Goal: Information Seeking & Learning: Check status

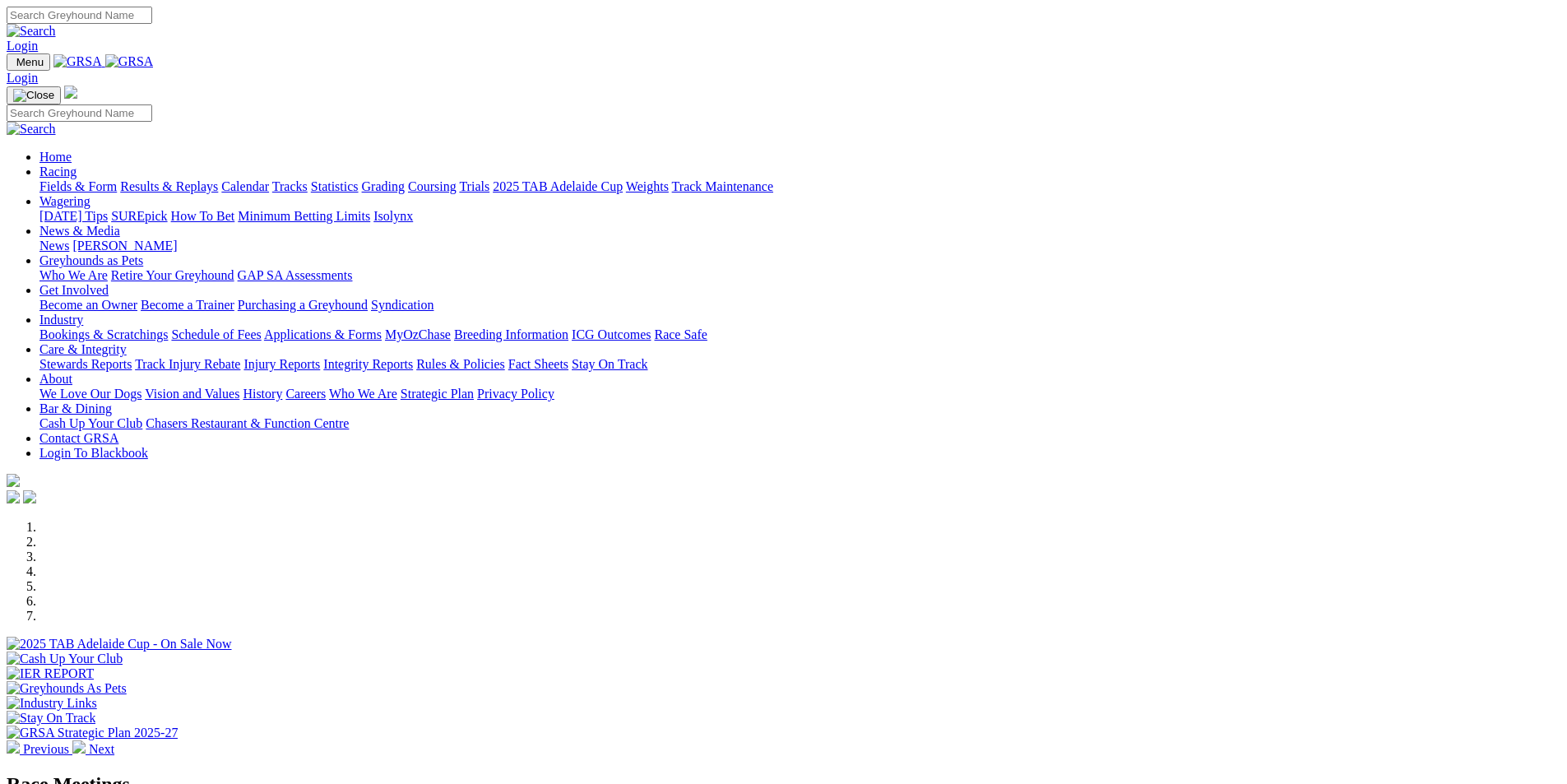
scroll to position [247, 0]
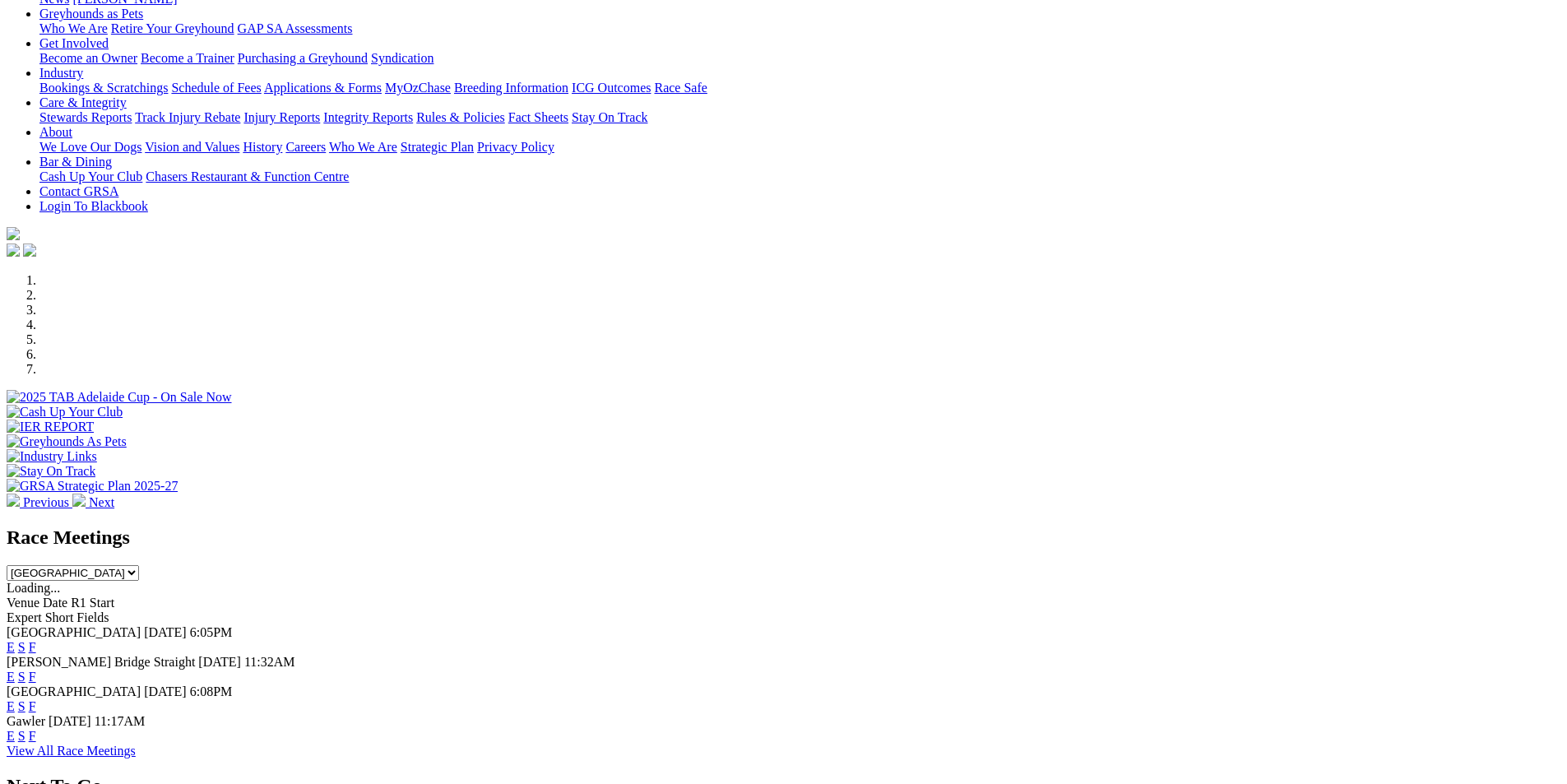
click at [139, 565] on select "[GEOGRAPHIC_DATA] [GEOGRAPHIC_DATA] [GEOGRAPHIC_DATA] [GEOGRAPHIC_DATA] [GEOGRA…" at bounding box center [72, 573] width 133 height 16
select select "QLD"
click at [139, 565] on select "[GEOGRAPHIC_DATA] [GEOGRAPHIC_DATA] [GEOGRAPHIC_DATA] [GEOGRAPHIC_DATA] [GEOGRA…" at bounding box center [72, 573] width 133 height 16
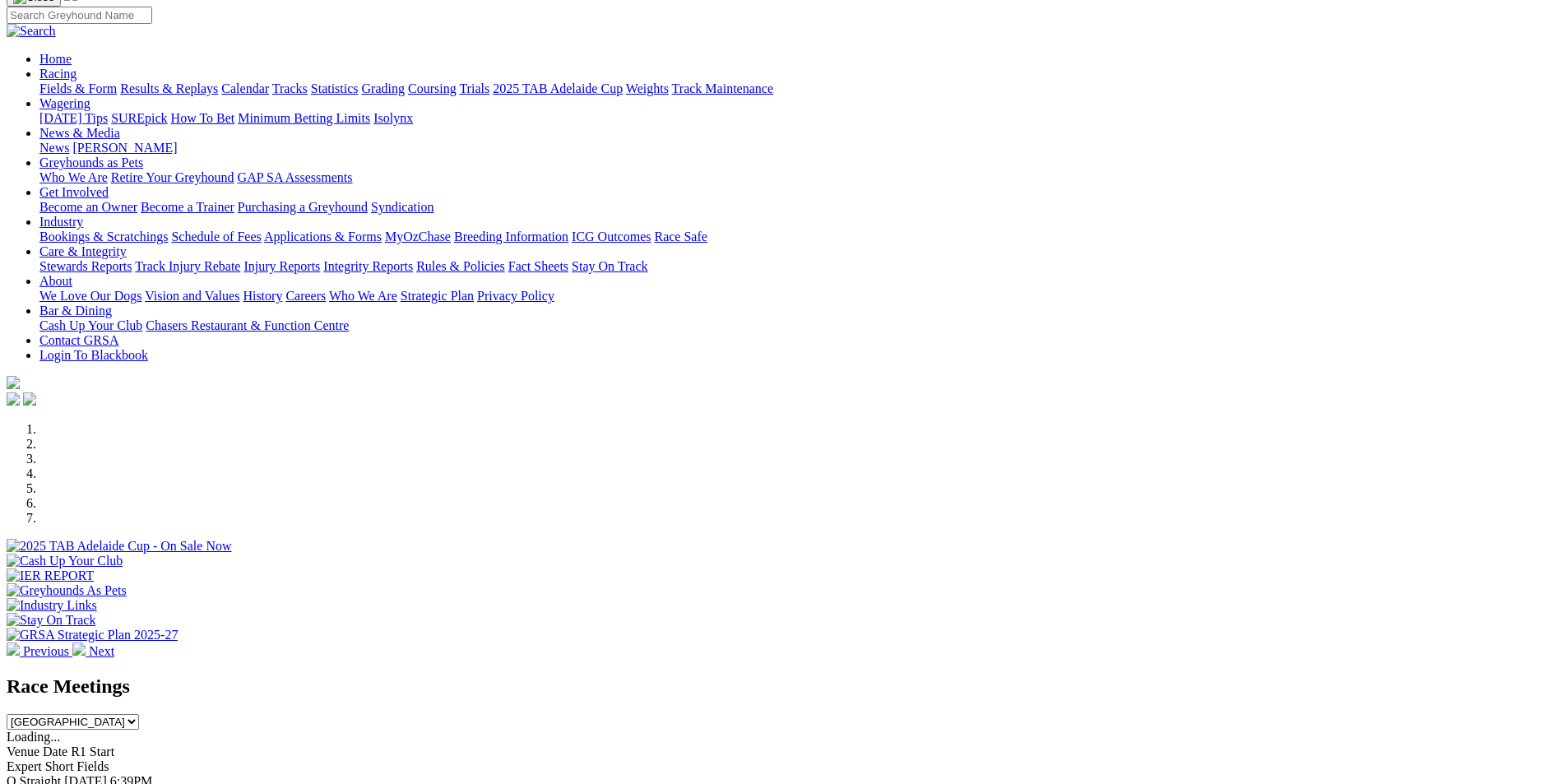
scroll to position [0, 0]
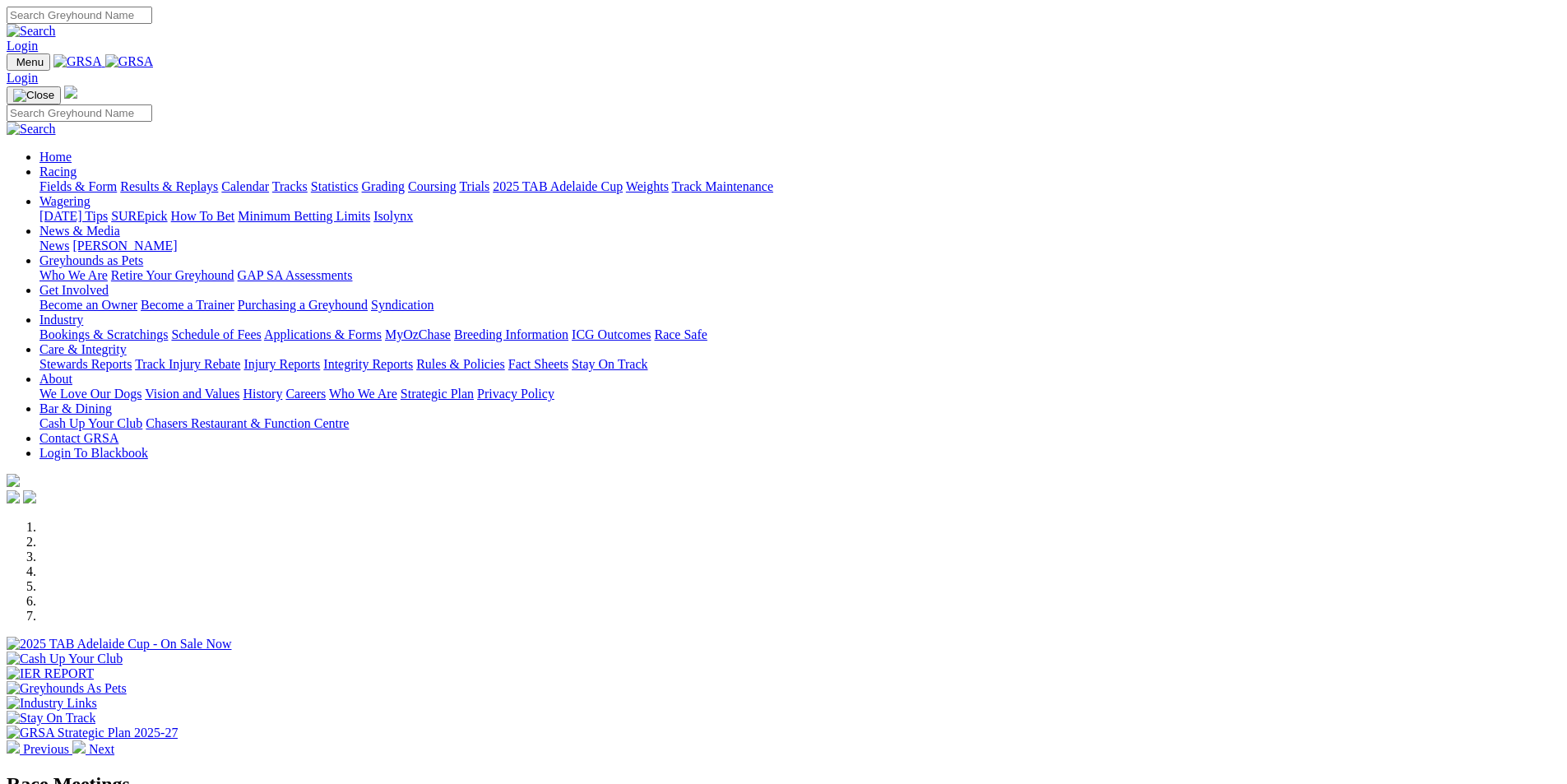
click at [218, 180] on link "Results & Replays" at bounding box center [169, 187] width 98 height 14
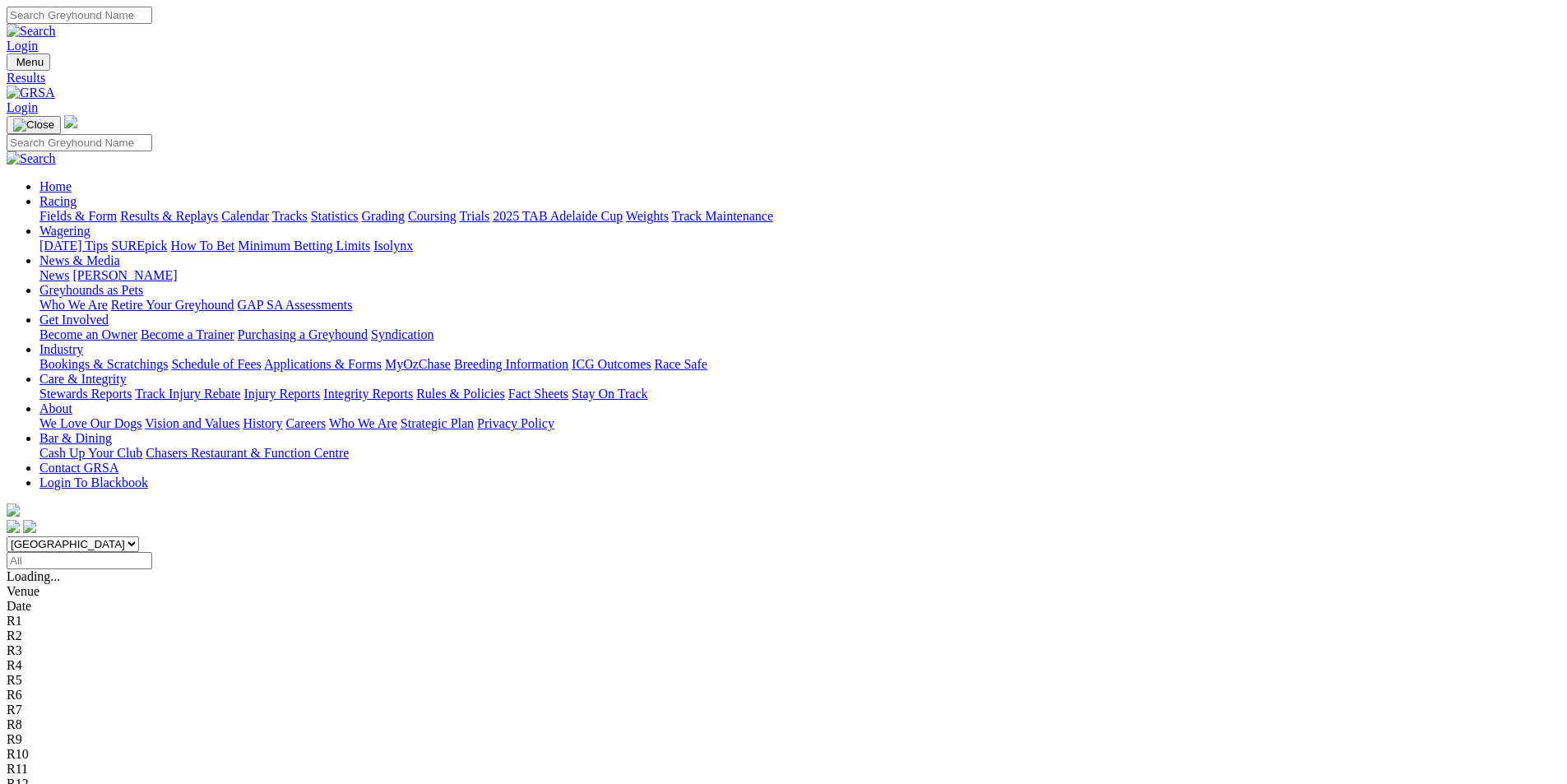
click at [152, 552] on input "Select date" at bounding box center [79, 560] width 146 height 17
type input "[DATE]"
click at [139, 536] on select "South Australia New South Wales Northern Territory Queensland Tasmania Victoria…" at bounding box center [72, 544] width 133 height 16
select select "QLD"
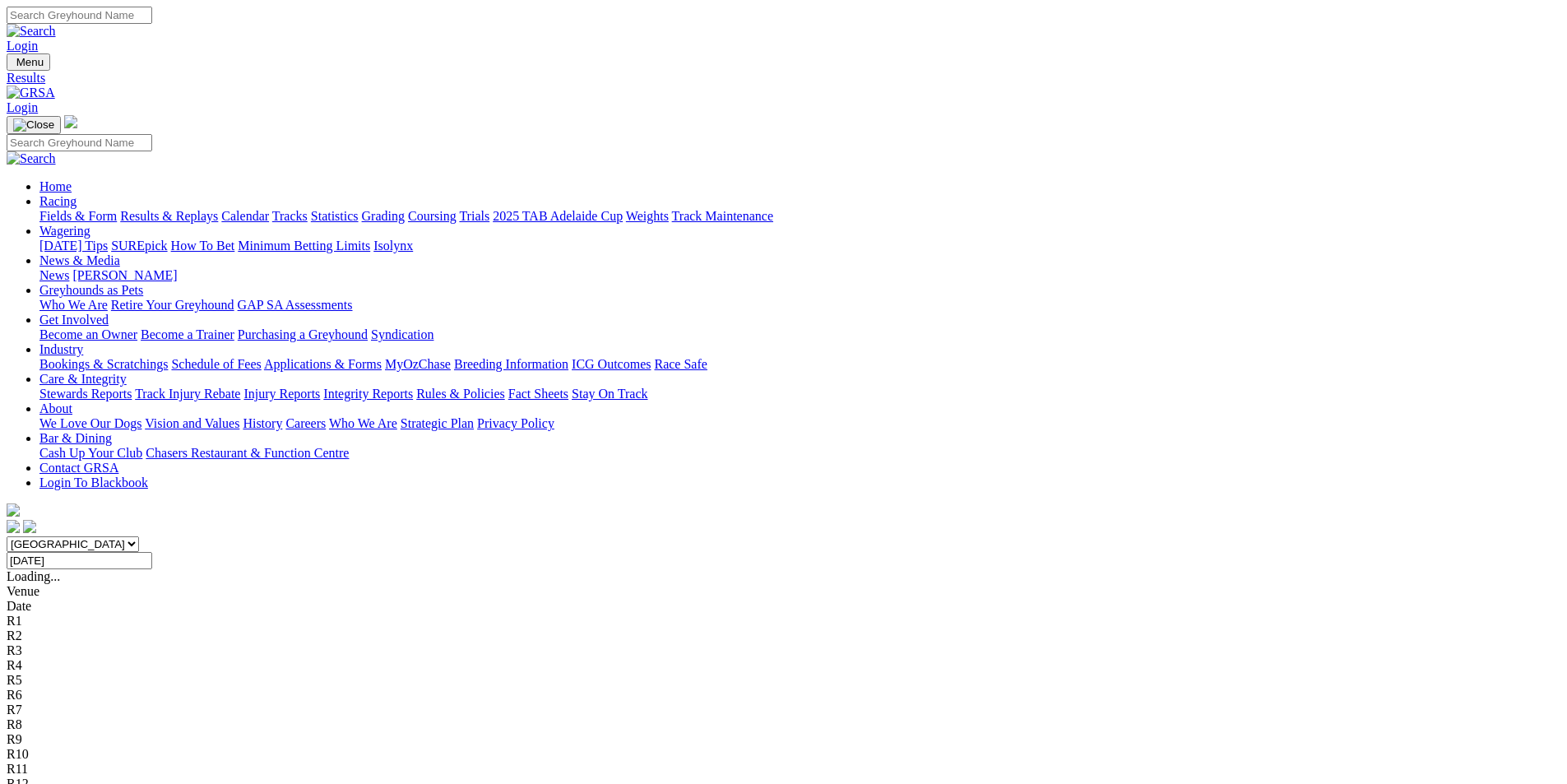
click at [139, 536] on select "South Australia New South Wales Northern Territory Queensland Tasmania Victoria…" at bounding box center [72, 544] width 133 height 16
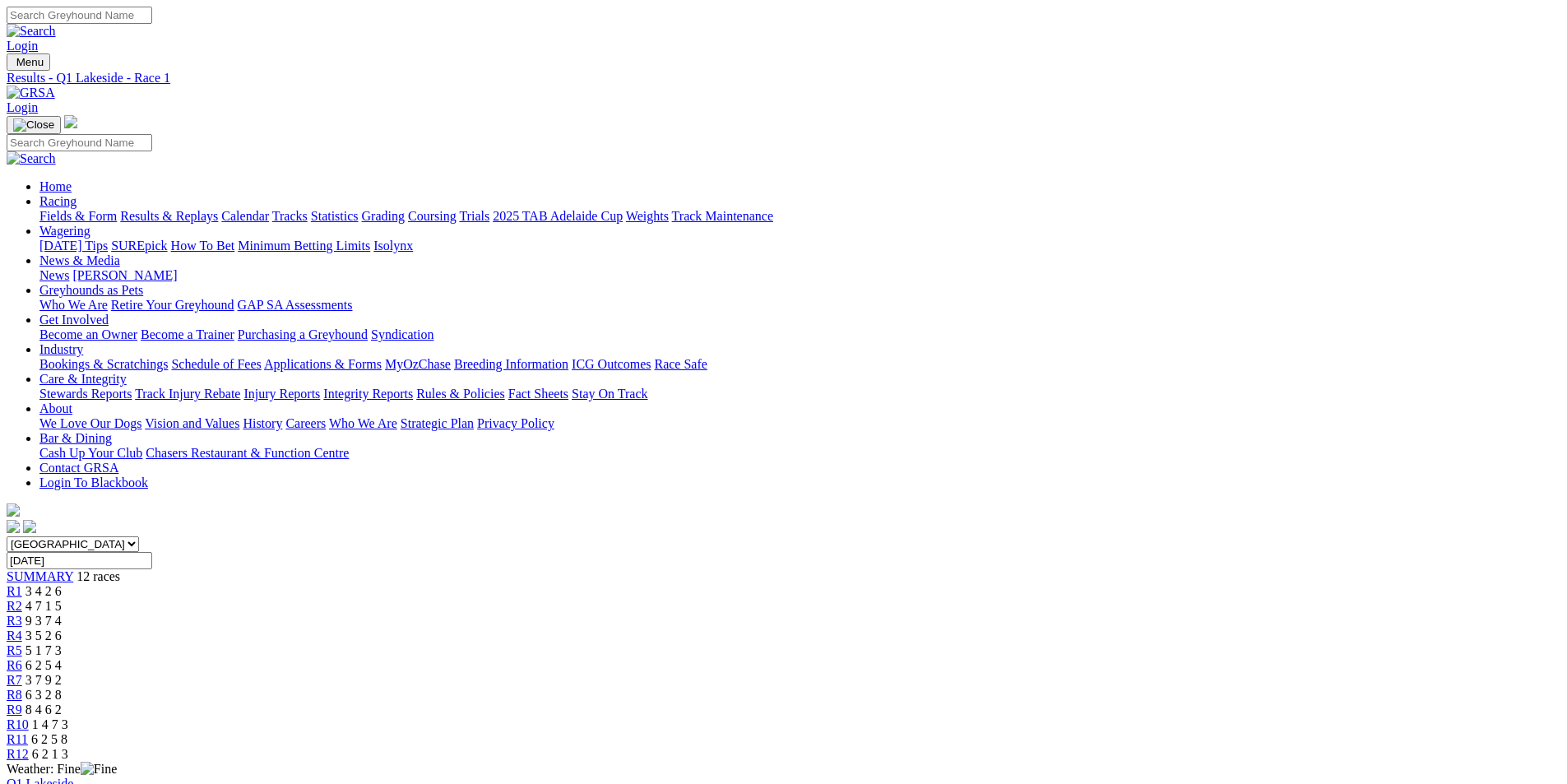
click at [28, 747] on span "R12" at bounding box center [17, 754] width 22 height 14
click at [22, 584] on link "R1" at bounding box center [14, 591] width 16 height 14
